Goal: Transaction & Acquisition: Book appointment/travel/reservation

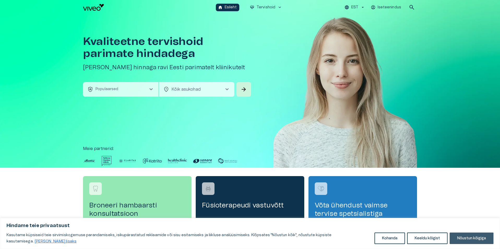
click at [481, 237] on button "Nõustun kõigiga" at bounding box center [472, 237] width 44 height 11
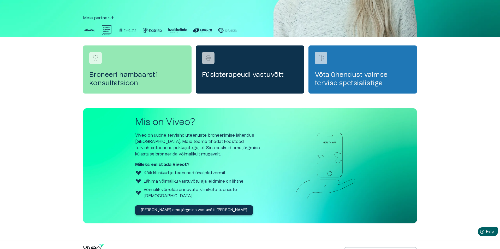
click at [351, 73] on h4 "Võta ühendust vaimse tervise spetsialistiga" at bounding box center [363, 78] width 96 height 17
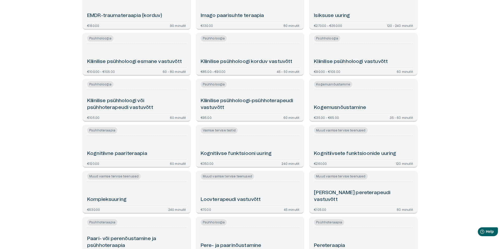
scroll to position [131, 0]
click at [262, 152] on h6 "Kognitiivse funktsiooni uuring" at bounding box center [236, 153] width 71 height 7
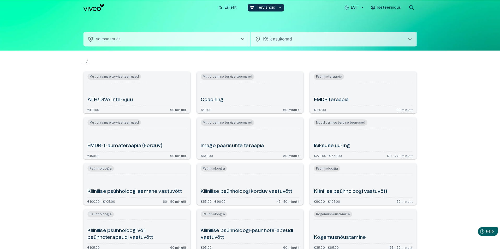
scroll to position [166, 0]
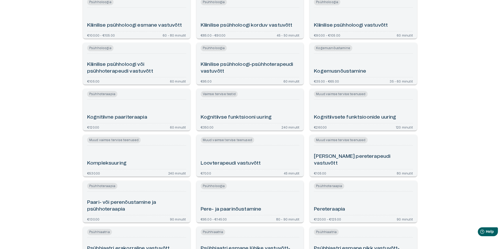
click at [350, 113] on div "Kognitiivsete funktsioonide uuring" at bounding box center [363, 111] width 99 height 19
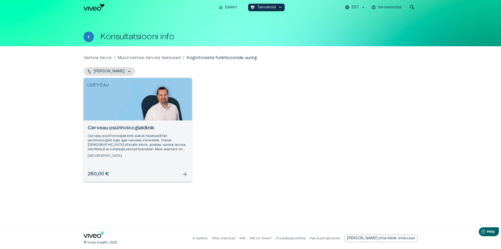
click at [121, 127] on h6 "Cerveau psühholoogiakliinik" at bounding box center [138, 128] width 100 height 7
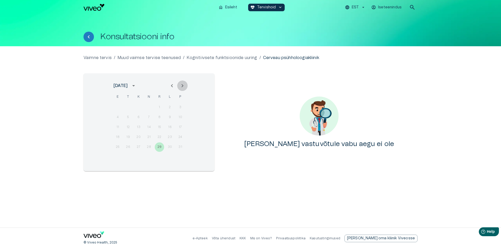
click at [183, 86] on icon "Next month" at bounding box center [183, 85] width 2 height 3
click at [86, 37] on icon "Tagasi" at bounding box center [89, 37] width 6 height 6
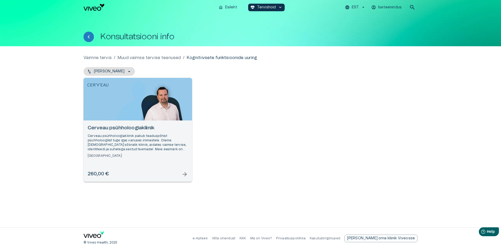
click at [185, 174] on span "arrow_forward" at bounding box center [185, 174] width 6 height 6
click at [87, 39] on icon "Tagasi" at bounding box center [89, 37] width 6 height 6
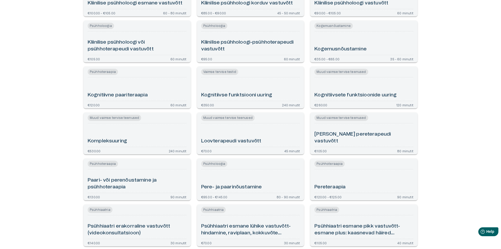
scroll to position [176, 0]
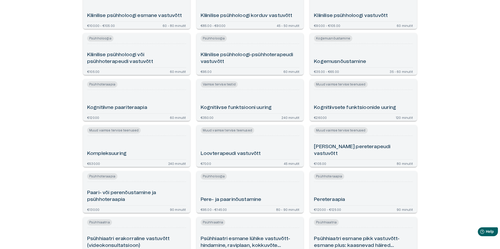
click at [229, 201] on h6 "Pere- ja paarinõustamine" at bounding box center [231, 199] width 61 height 7
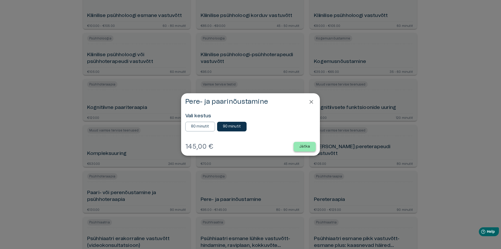
click at [307, 145] on p "Jätka" at bounding box center [304, 146] width 11 height 5
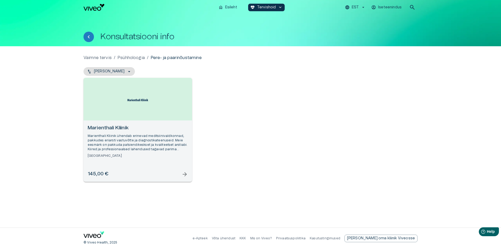
click at [145, 141] on p "Marienthali Kliinik ühendab erinevad meditsiinivaldkonnad, pakkudes eriarsti va…" at bounding box center [138, 143] width 100 height 18
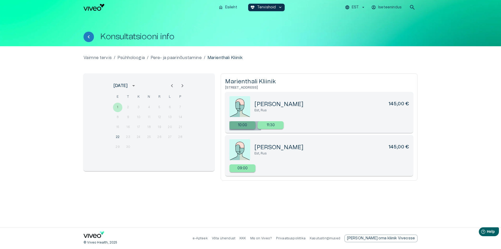
click at [245, 127] on p "10:00" at bounding box center [242, 124] width 9 height 5
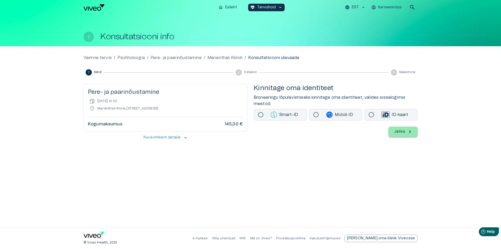
click at [90, 37] on icon "Tagasi" at bounding box center [89, 37] width 6 height 6
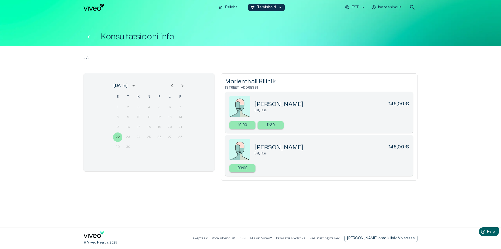
click at [91, 36] on icon "Tagasi" at bounding box center [89, 37] width 6 height 6
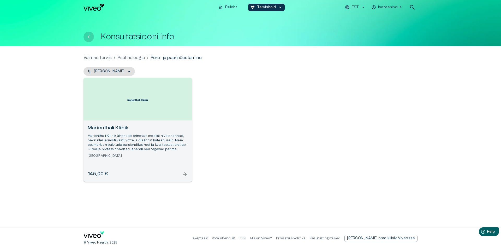
click at [90, 36] on icon "Tagasi" at bounding box center [89, 37] width 6 height 6
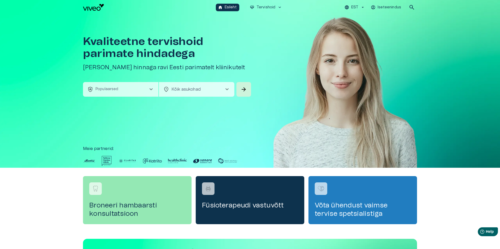
scroll to position [131, 0]
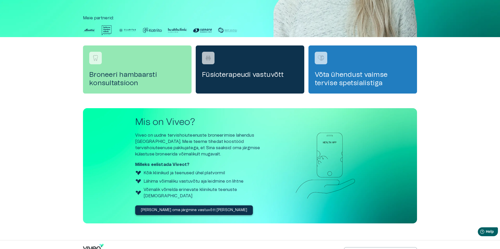
click at [160, 26] on img at bounding box center [152, 30] width 19 height 10
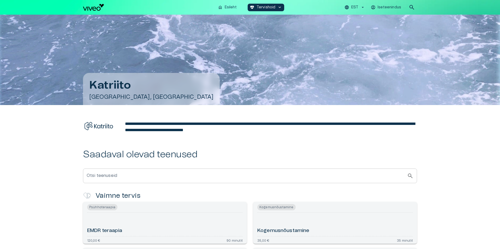
click at [327, 175] on input "Otsi teenuseid" at bounding box center [245, 175] width 324 height 15
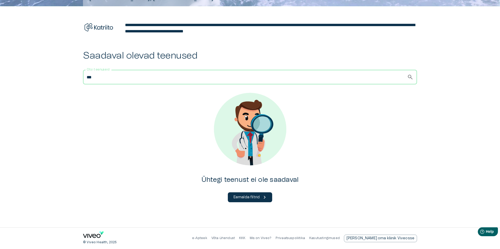
scroll to position [99, 0]
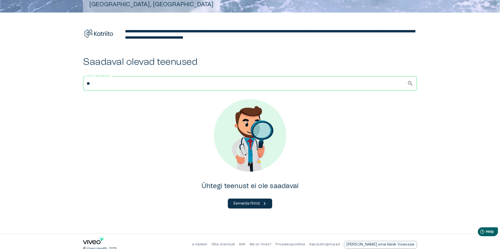
type input "*"
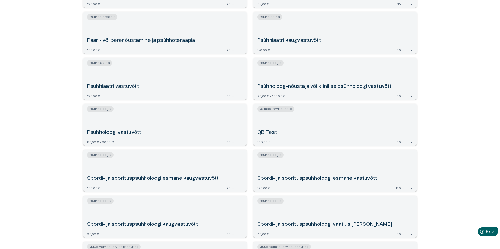
scroll to position [255, 0]
